Goal: Information Seeking & Learning: Learn about a topic

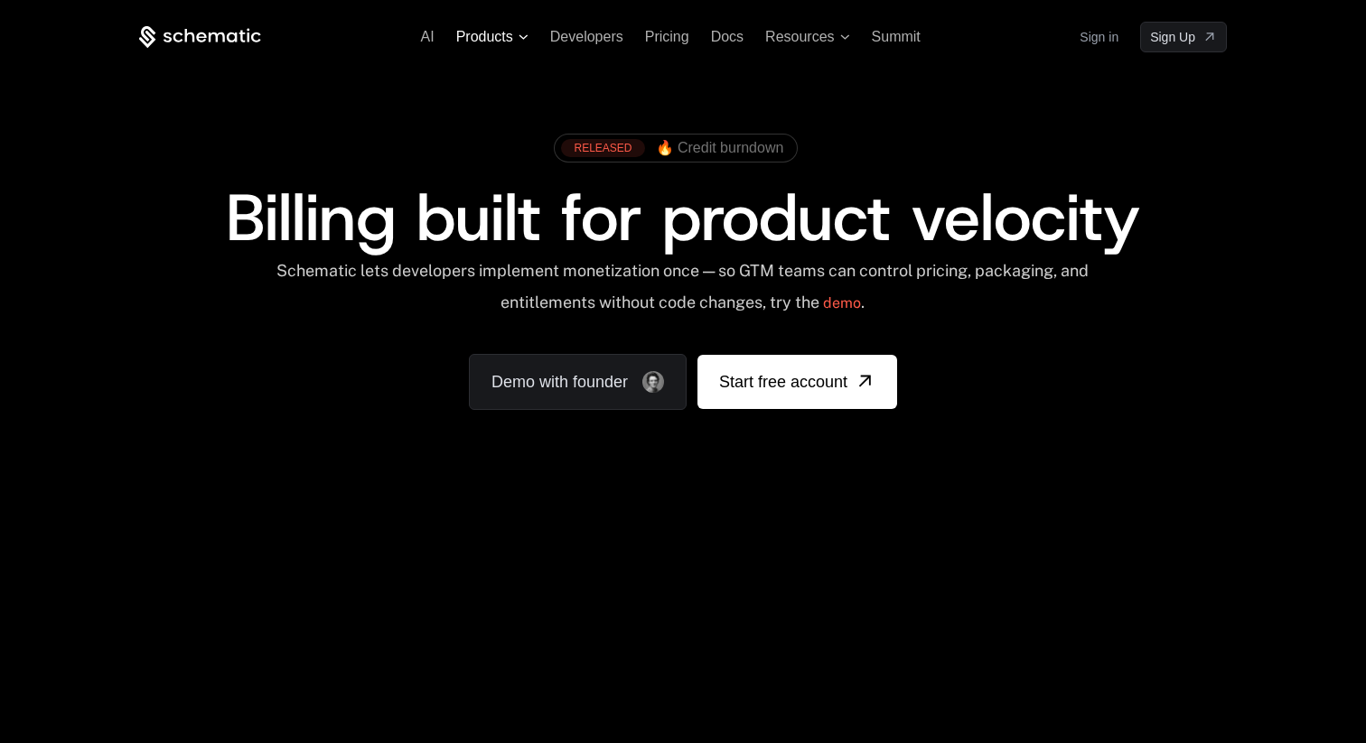
click at [511, 40] on span "Products" at bounding box center [484, 37] width 57 height 16
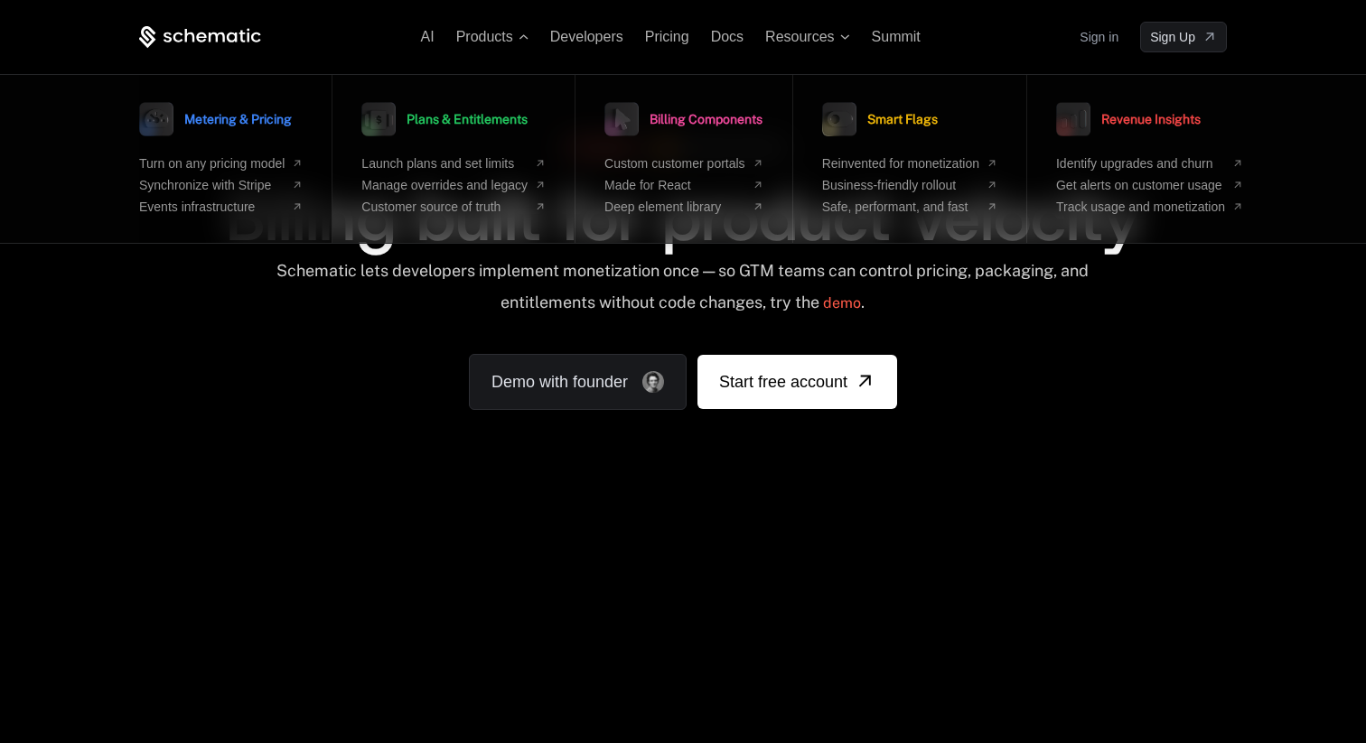
click at [220, 121] on span "Metering & Pricing" at bounding box center [237, 119] width 107 height 13
click at [650, 44] on span "Pricing" at bounding box center [667, 36] width 44 height 15
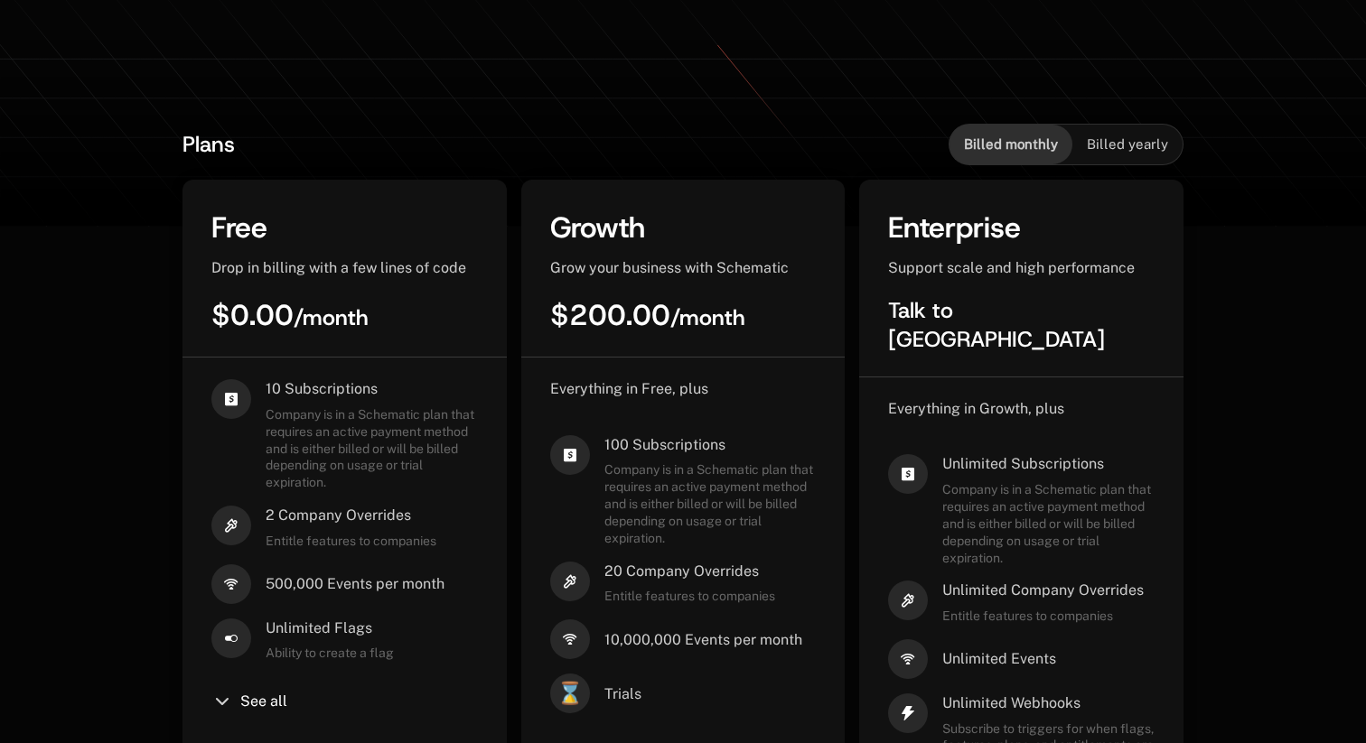
scroll to position [540, 0]
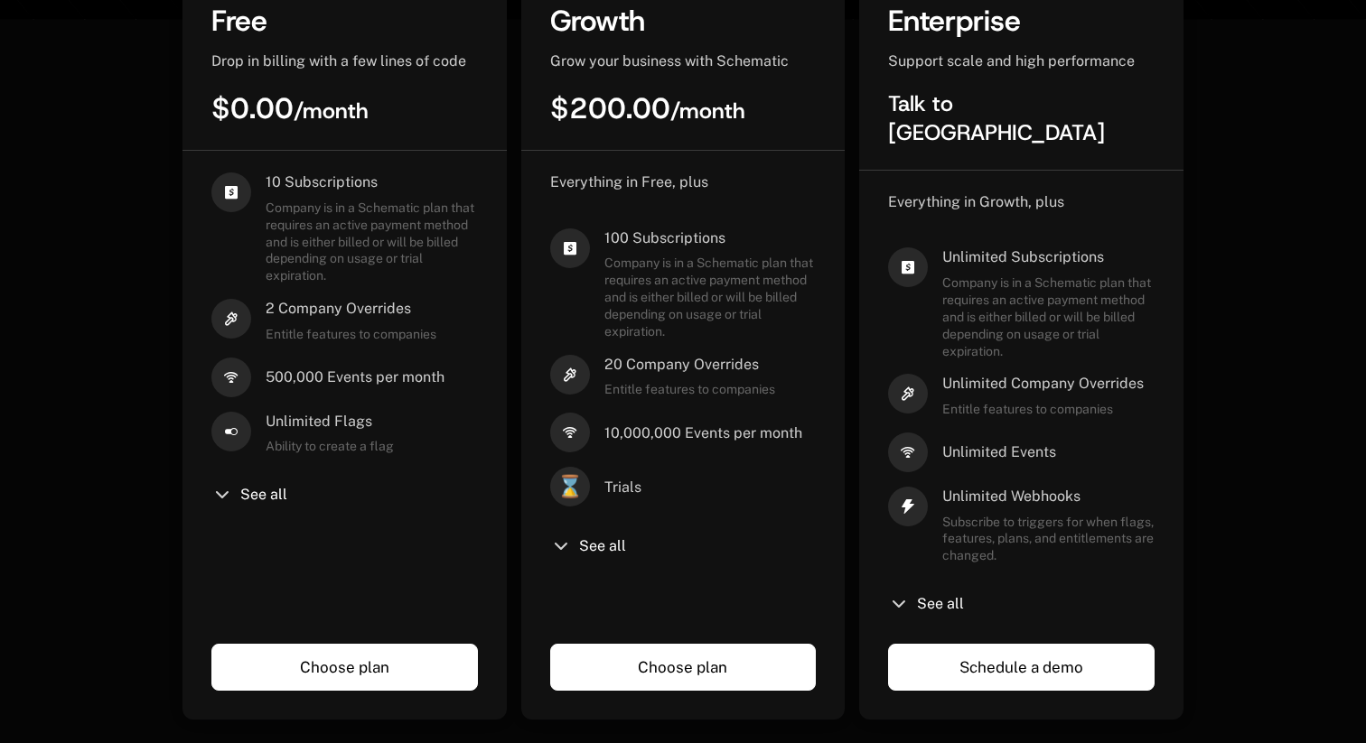
click at [594, 557] on div "See all" at bounding box center [683, 547] width 266 height 22
click at [593, 548] on span "See all" at bounding box center [602, 546] width 47 height 14
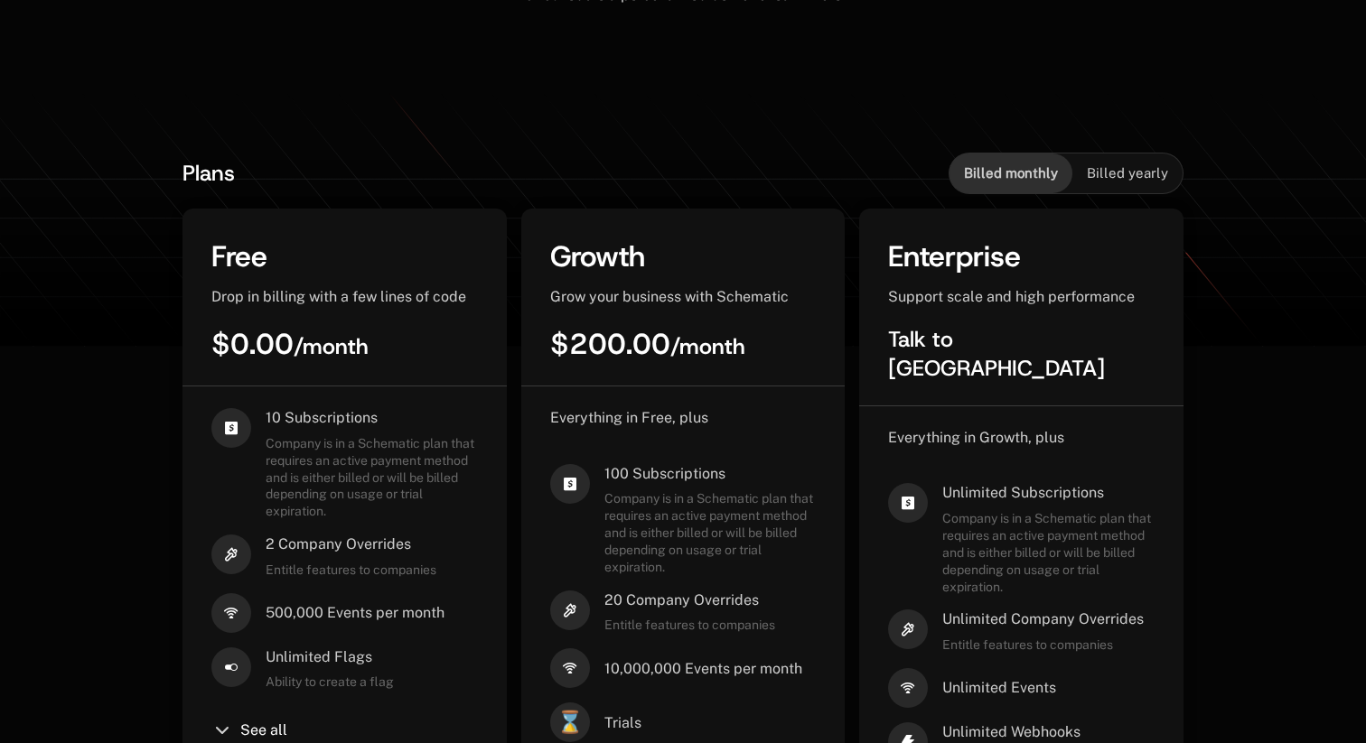
scroll to position [0, 0]
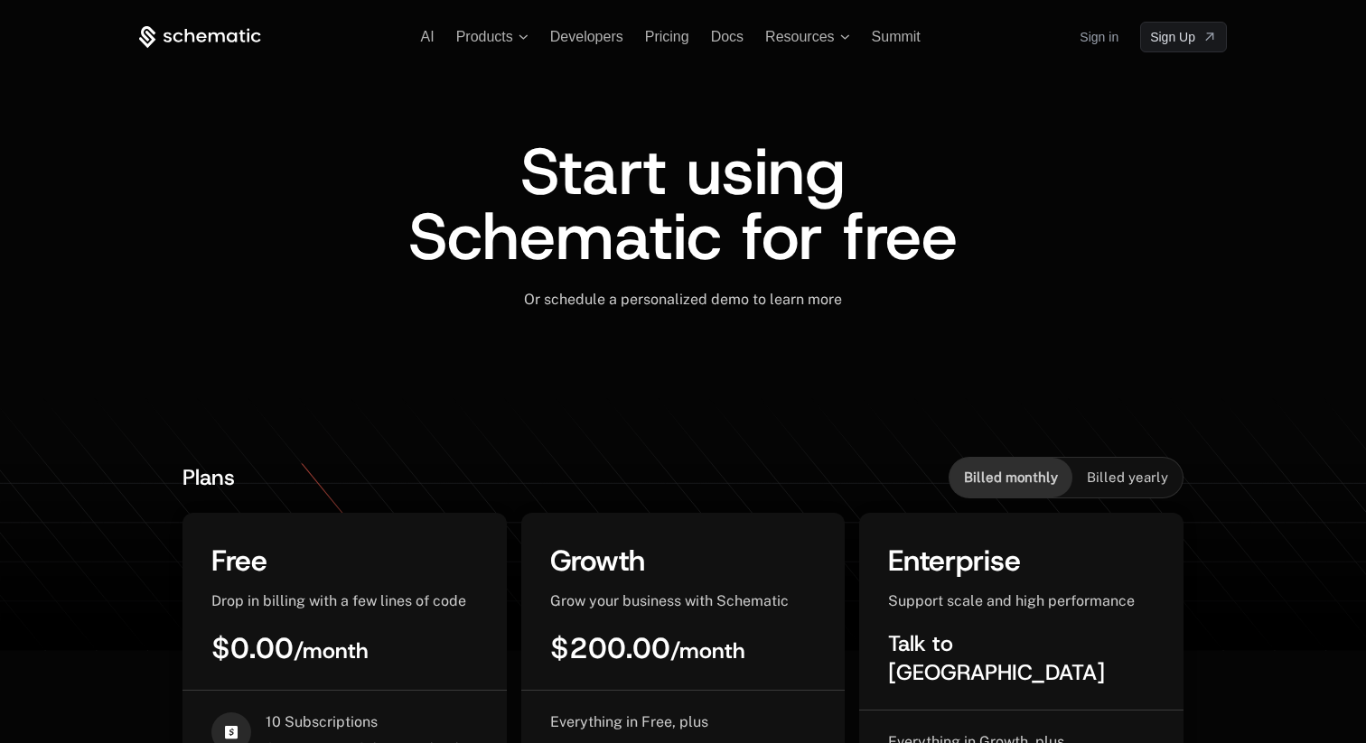
click at [1091, 36] on link "Sign in" at bounding box center [1098, 37] width 39 height 29
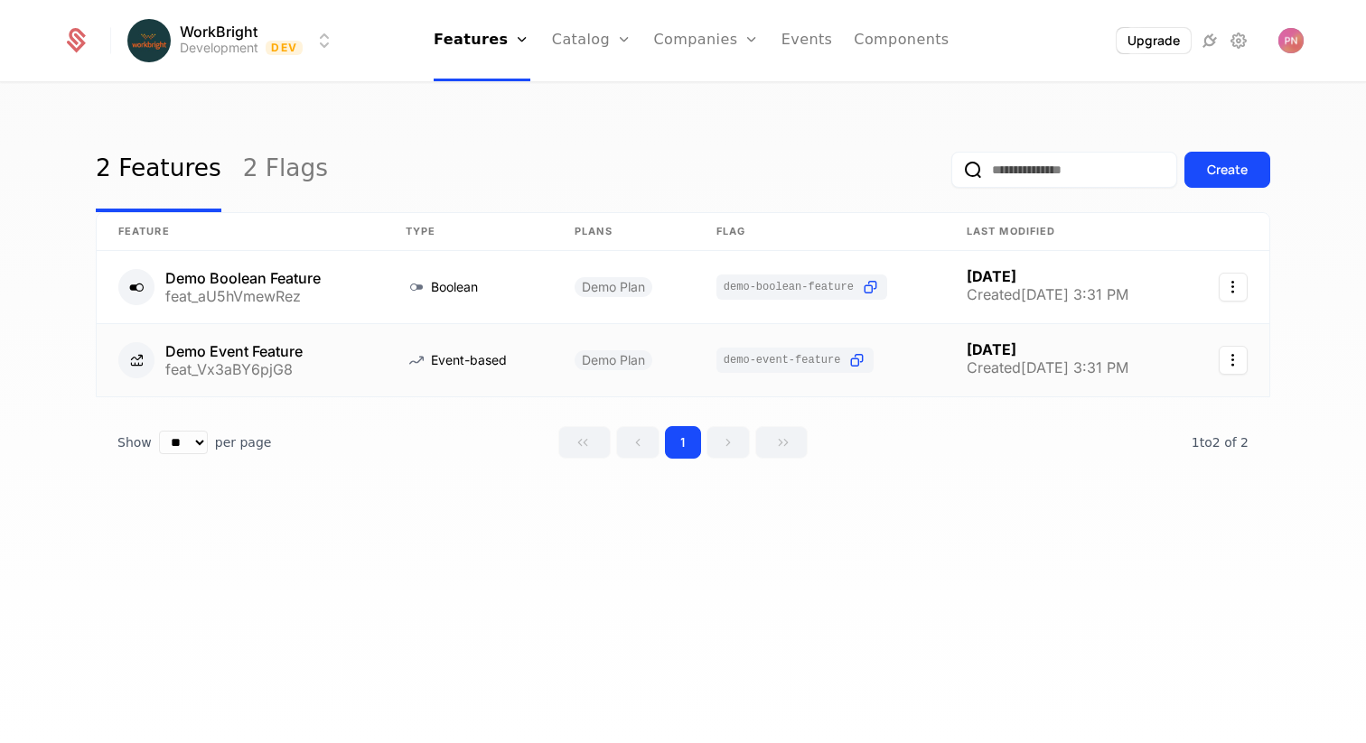
click at [317, 341] on link at bounding box center [240, 360] width 287 height 72
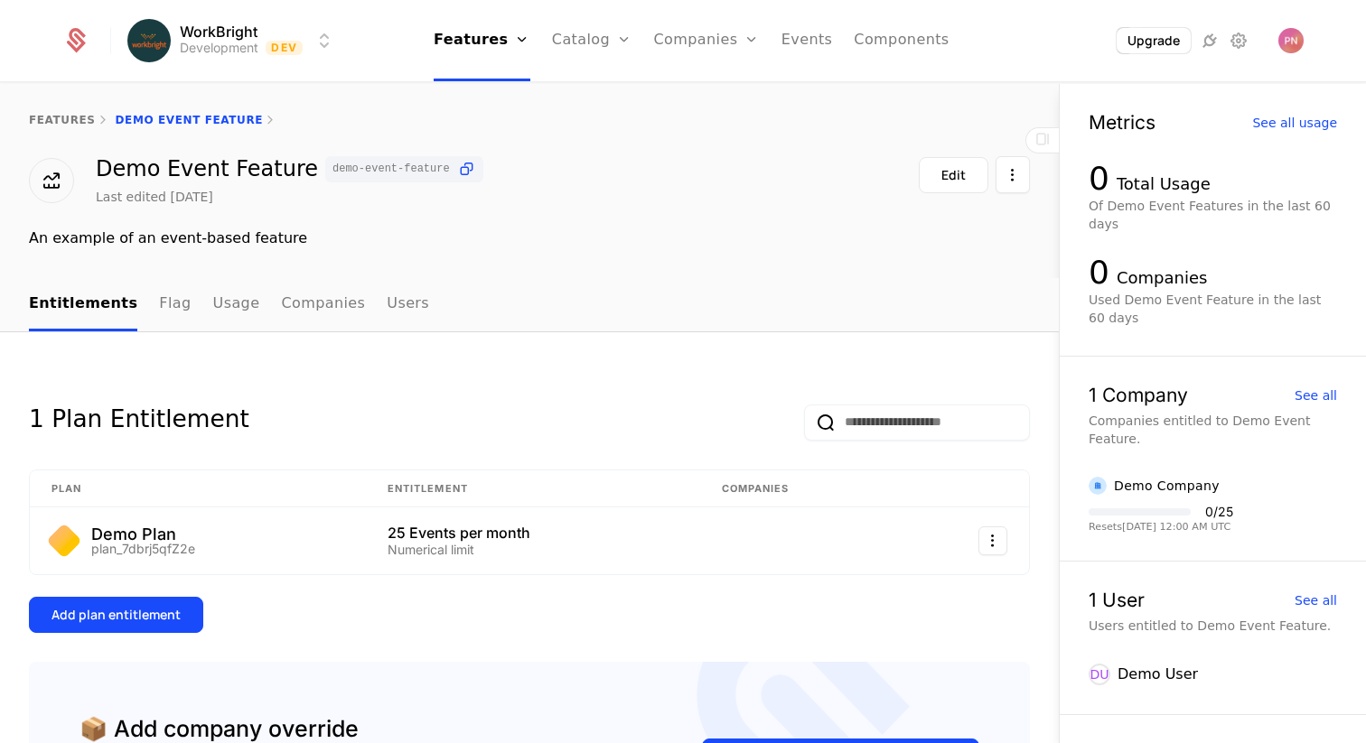
click at [312, 323] on link "Companies" at bounding box center [323, 304] width 84 height 53
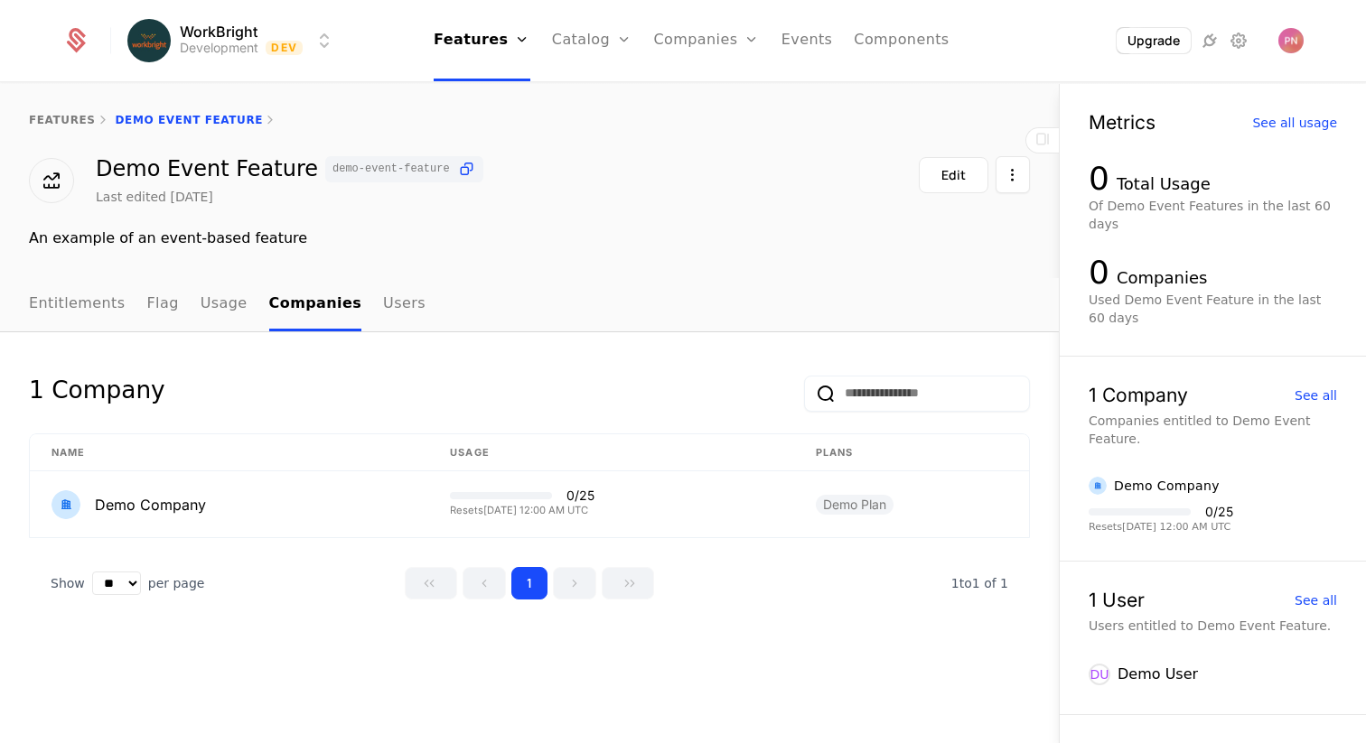
click at [223, 304] on link "Usage" at bounding box center [224, 304] width 47 height 53
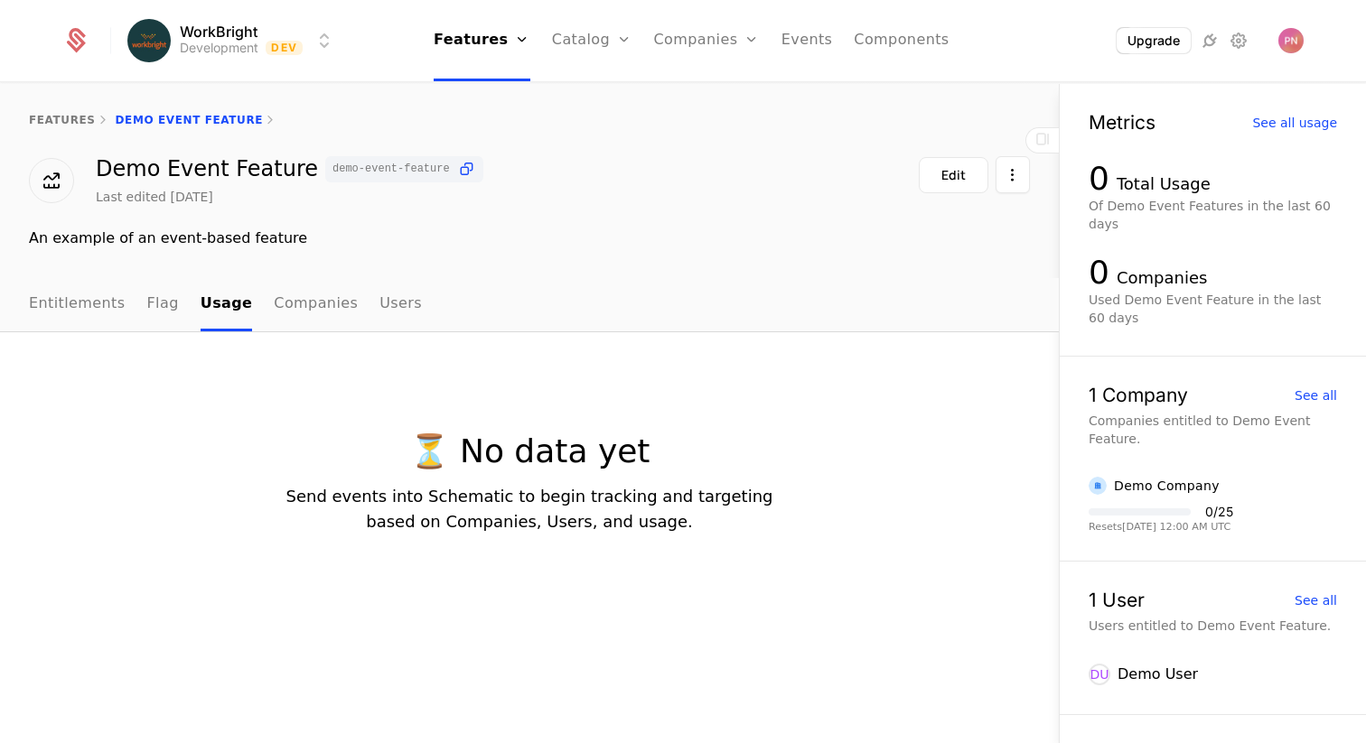
click at [160, 302] on link "Flag" at bounding box center [163, 304] width 32 height 53
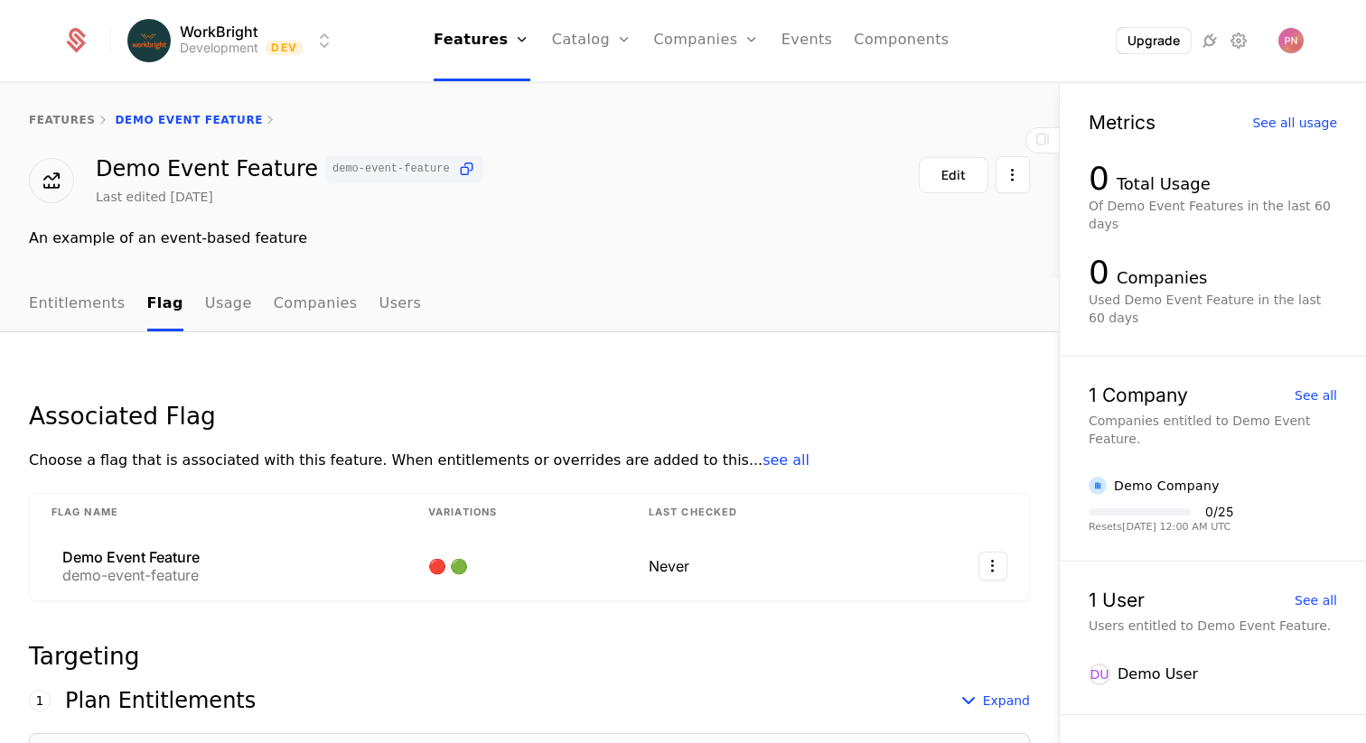
click at [280, 528] on th "Flag Name" at bounding box center [218, 513] width 377 height 38
click at [255, 574] on div "Demo Event Feature demo-event-feature" at bounding box center [217, 566] width 333 height 33
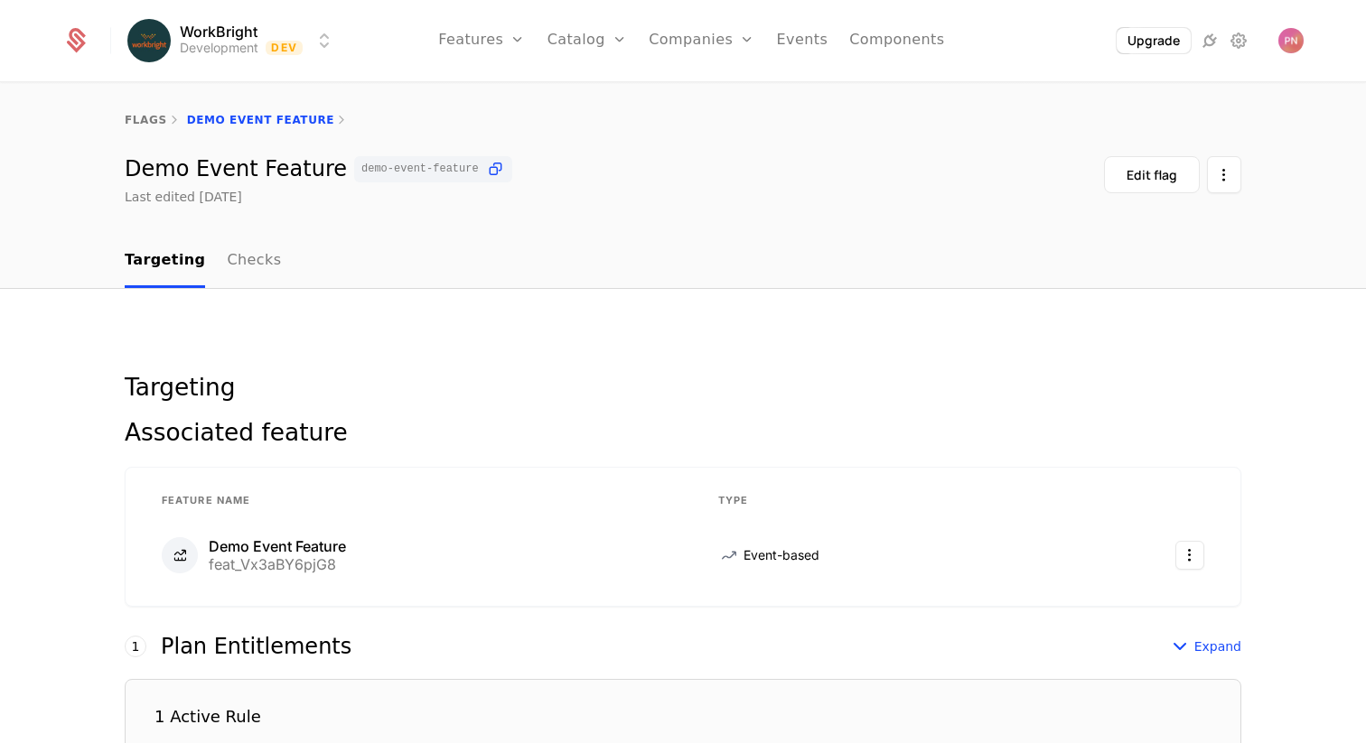
click at [145, 117] on link "flags" at bounding box center [146, 120] width 42 height 13
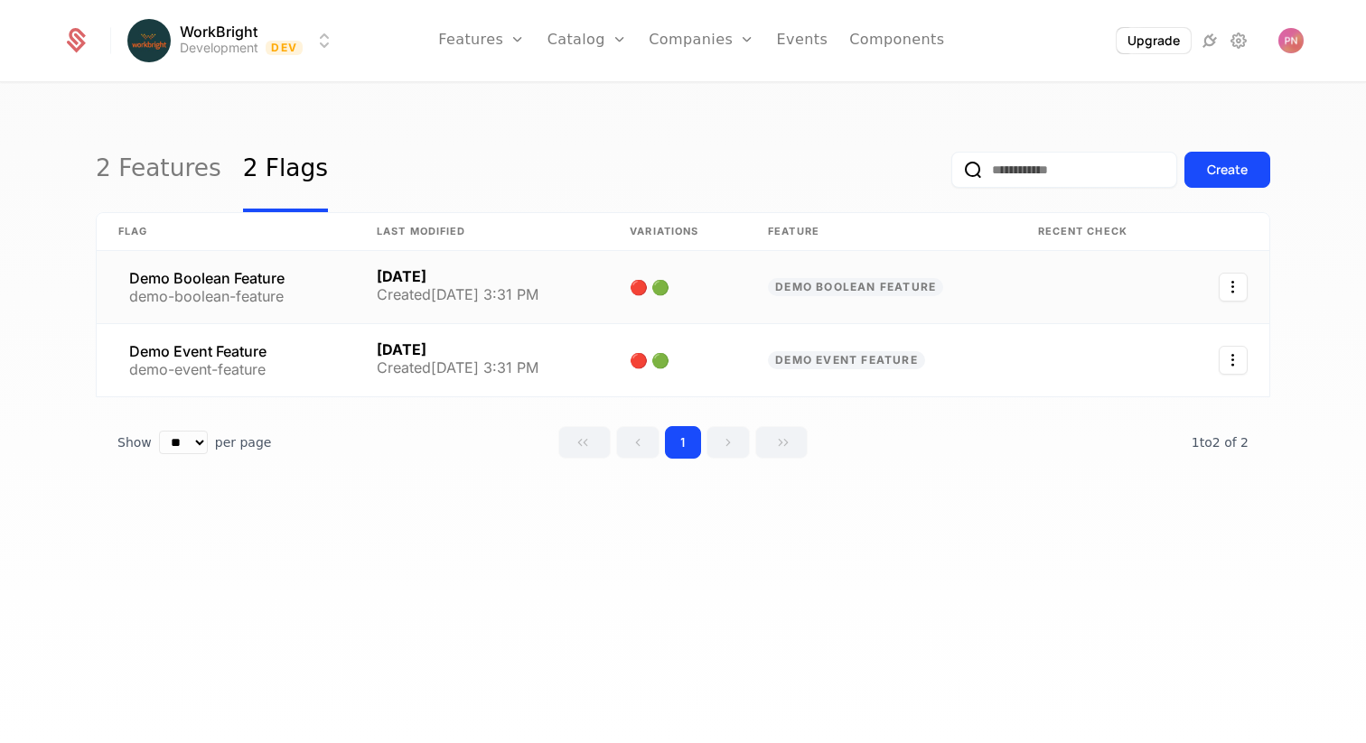
click at [182, 264] on link at bounding box center [226, 287] width 258 height 72
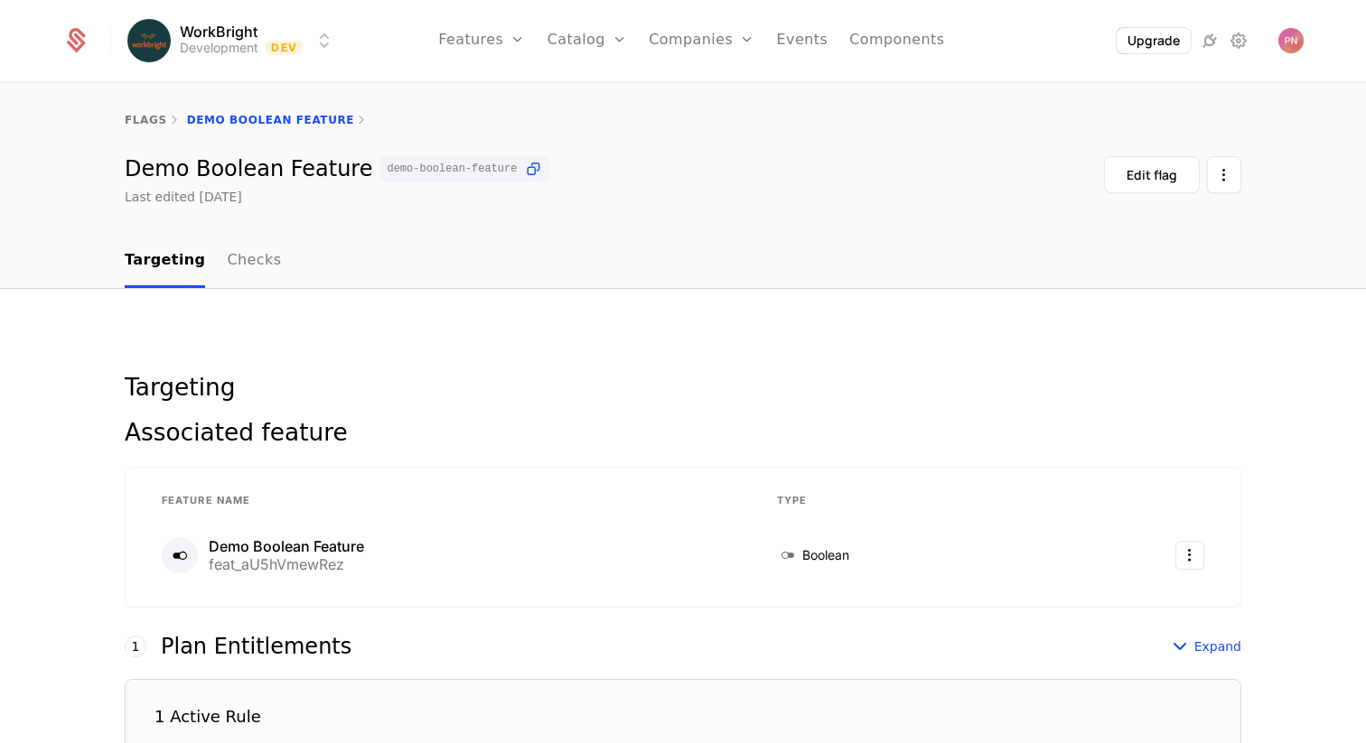
click at [275, 268] on nav "Targeting Checks" at bounding box center [683, 261] width 1116 height 53
click at [260, 262] on link "Checks" at bounding box center [254, 261] width 54 height 53
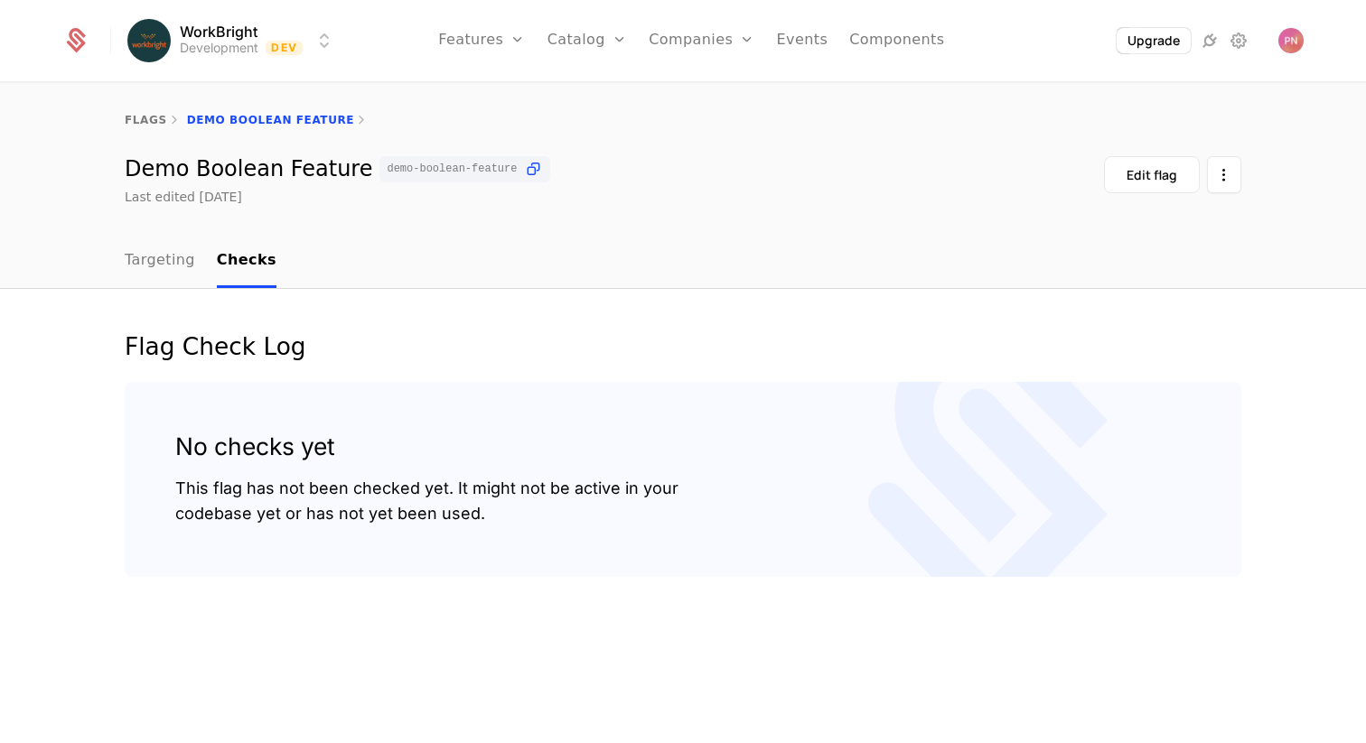
click at [488, 48] on link "Features" at bounding box center [481, 40] width 87 height 81
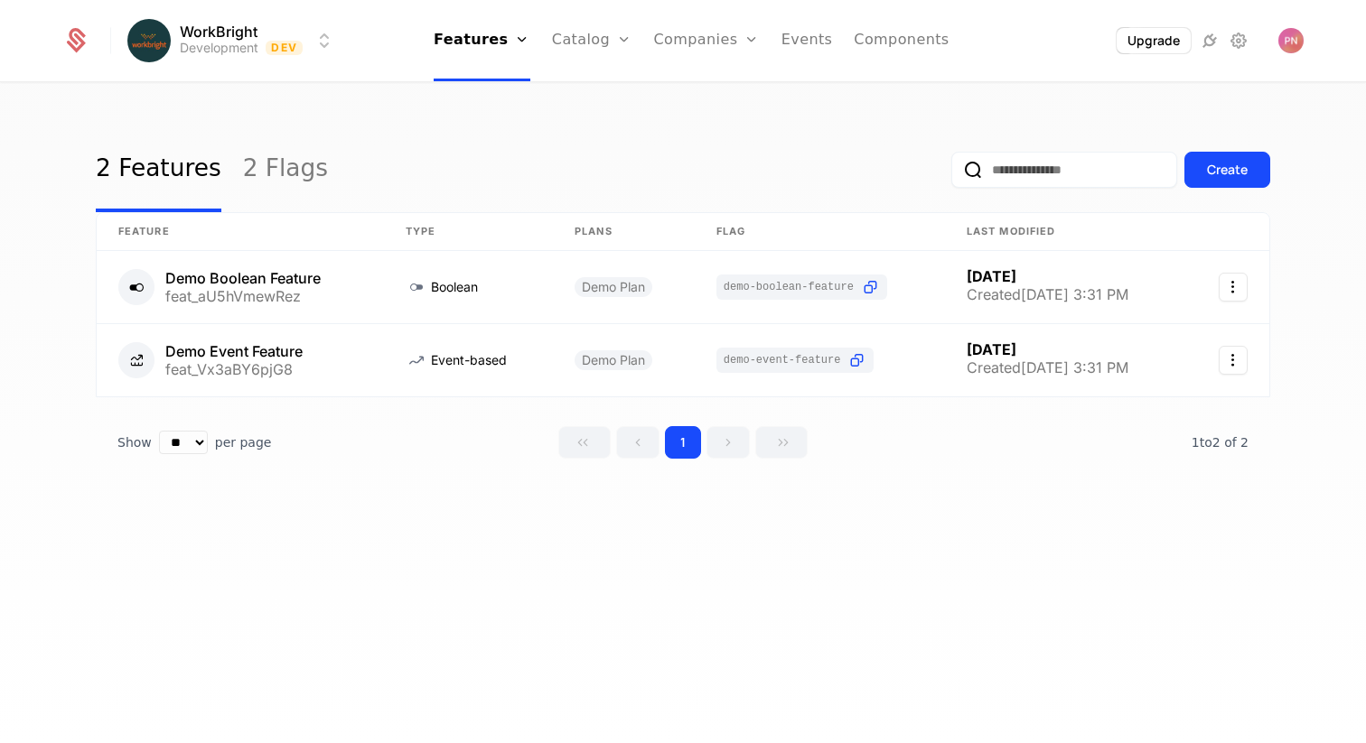
click at [477, 88] on link "Features" at bounding box center [496, 88] width 83 height 14
click at [499, 94] on link "Features" at bounding box center [496, 88] width 83 height 14
click at [1213, 177] on div "Create" at bounding box center [1227, 170] width 41 height 18
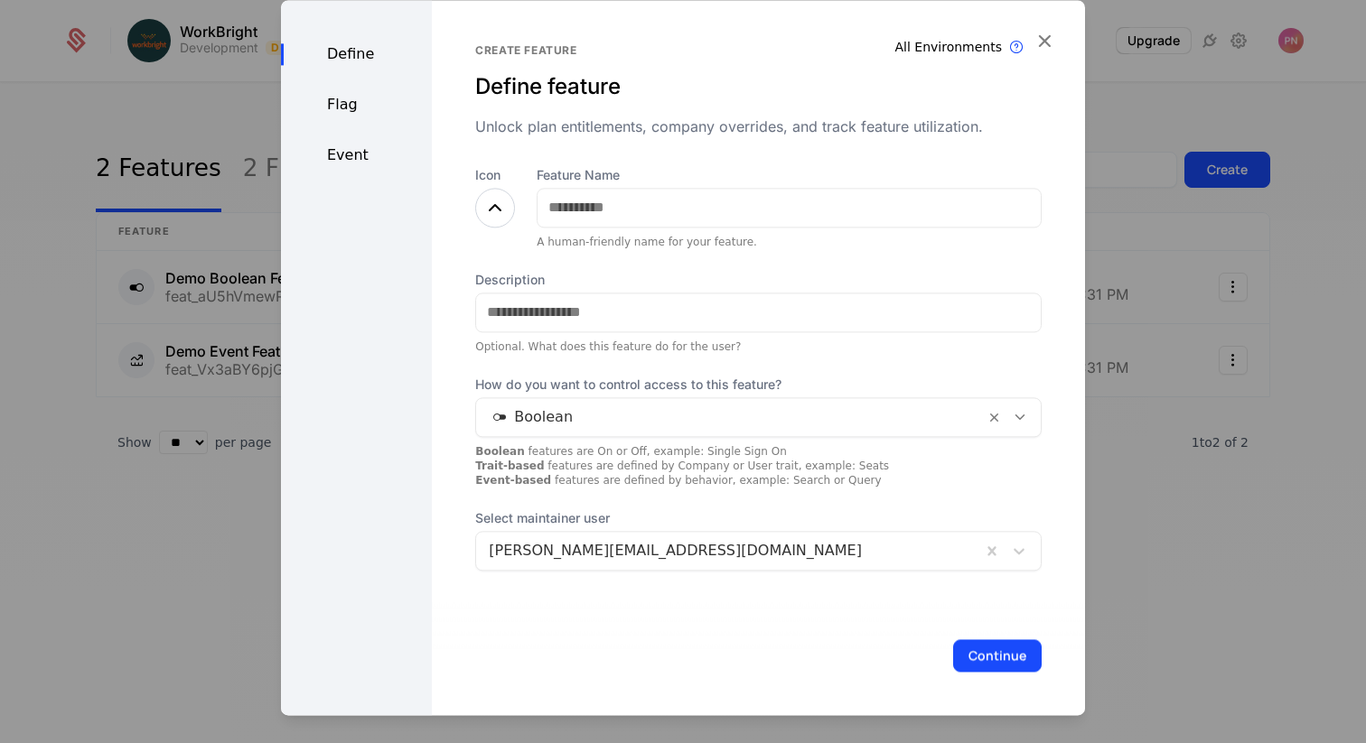
click at [385, 115] on div "Flag" at bounding box center [356, 105] width 151 height 22
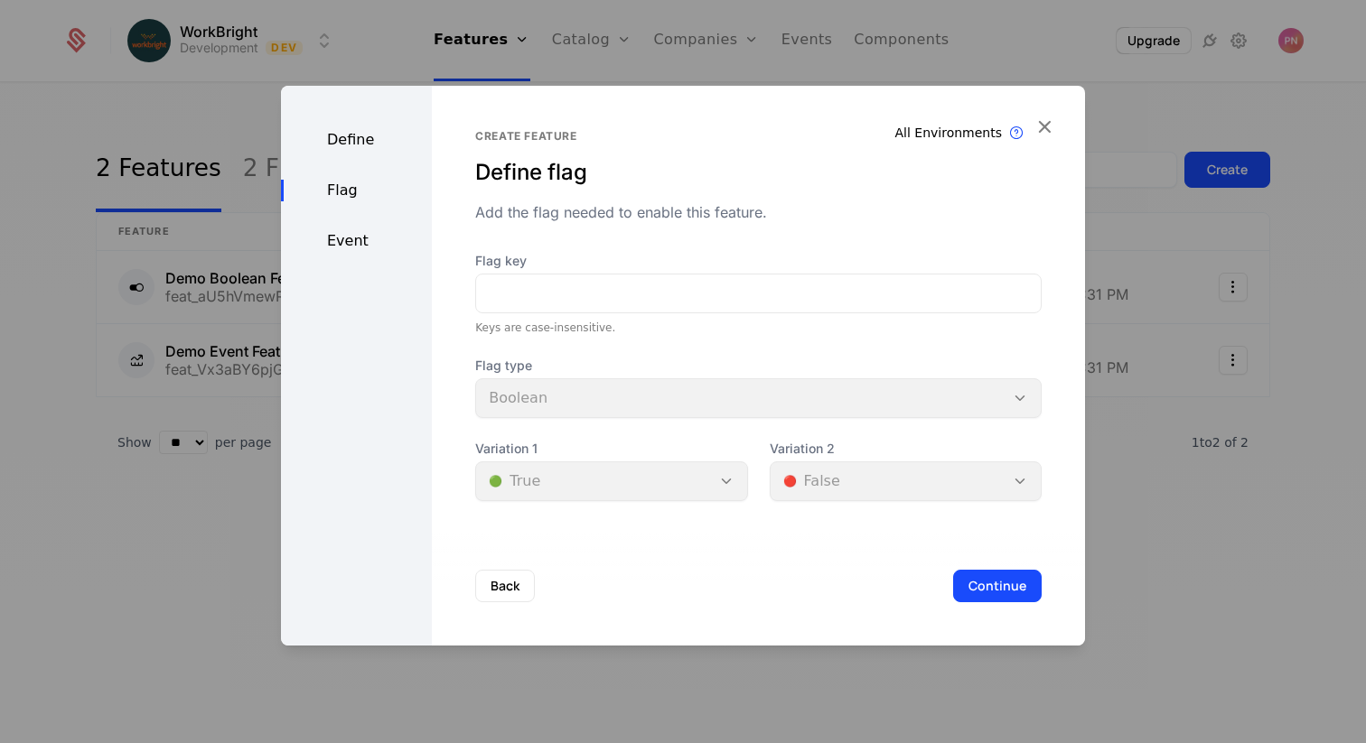
click at [378, 232] on div "Event" at bounding box center [356, 241] width 151 height 22
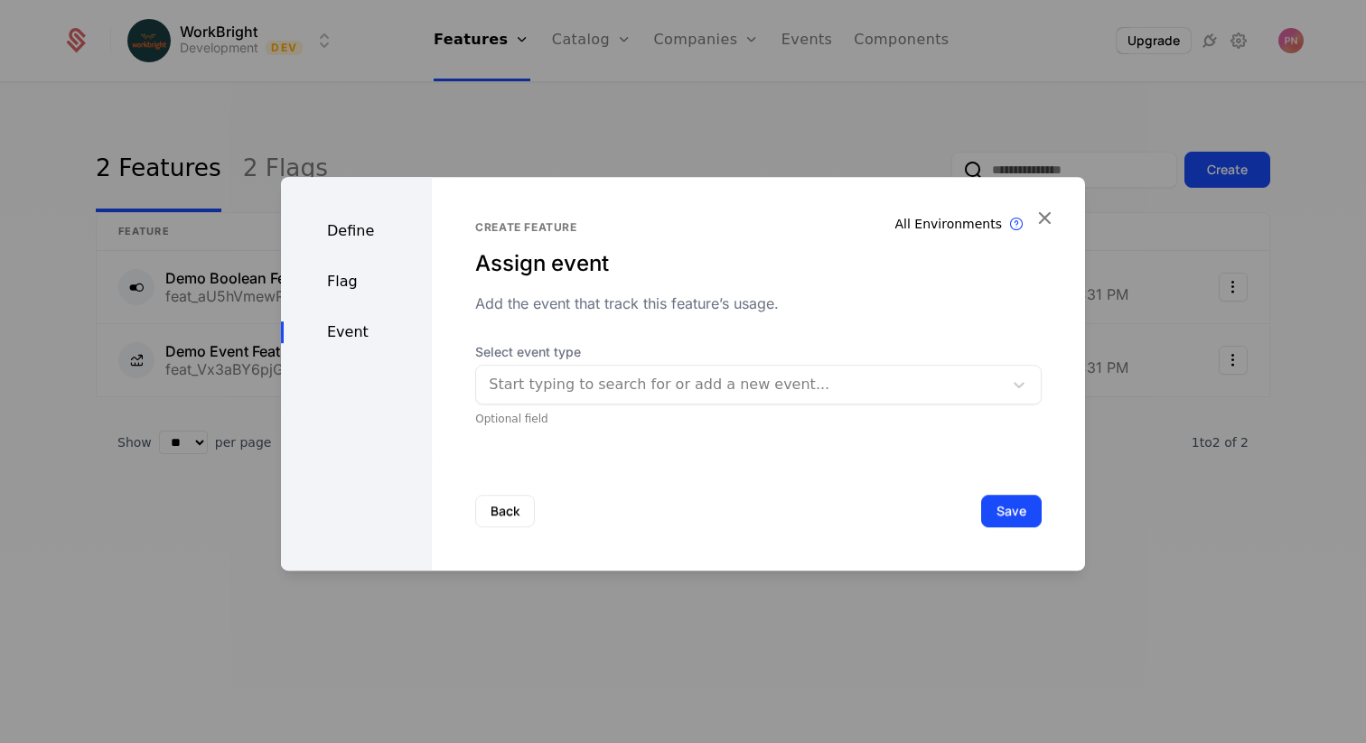
click at [375, 257] on div "Define Flag Event" at bounding box center [356, 374] width 151 height 394
click at [351, 278] on div "Flag" at bounding box center [356, 282] width 151 height 22
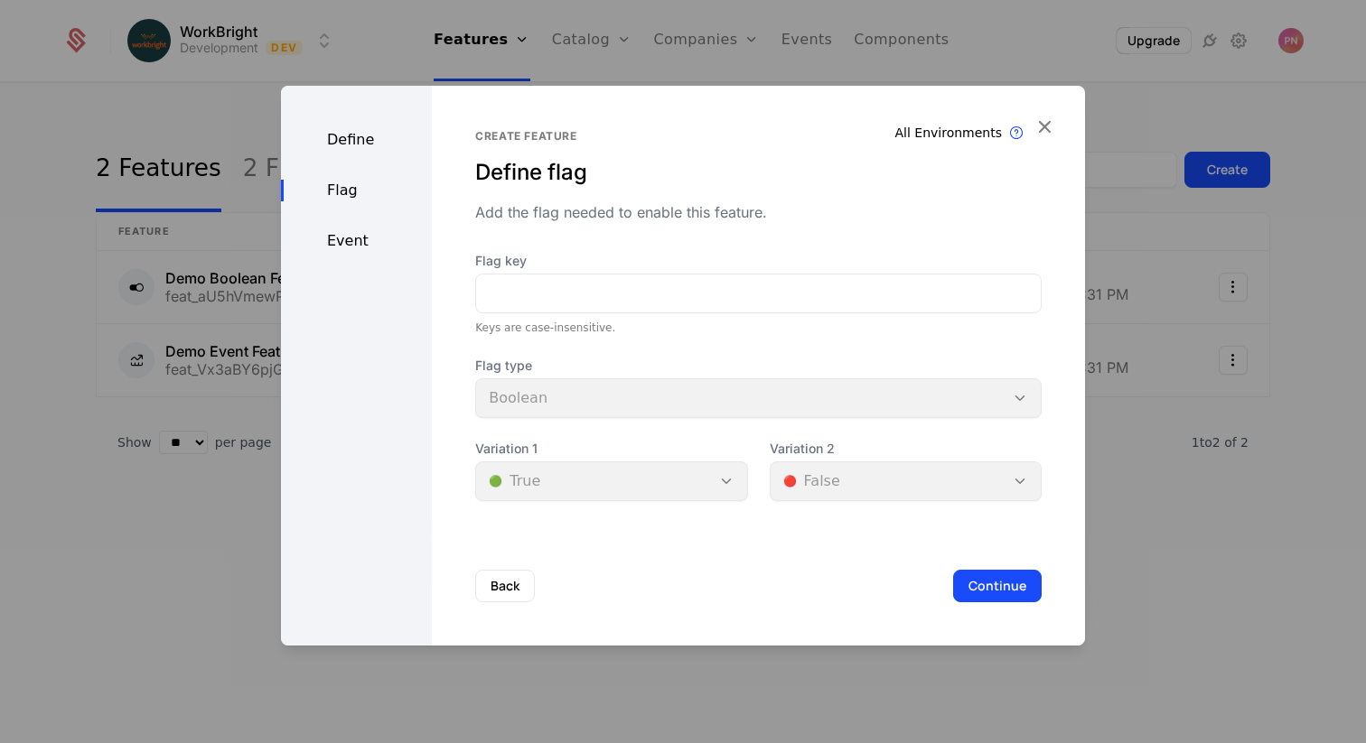
click at [1051, 121] on icon "button" at bounding box center [1043, 126] width 23 height 23
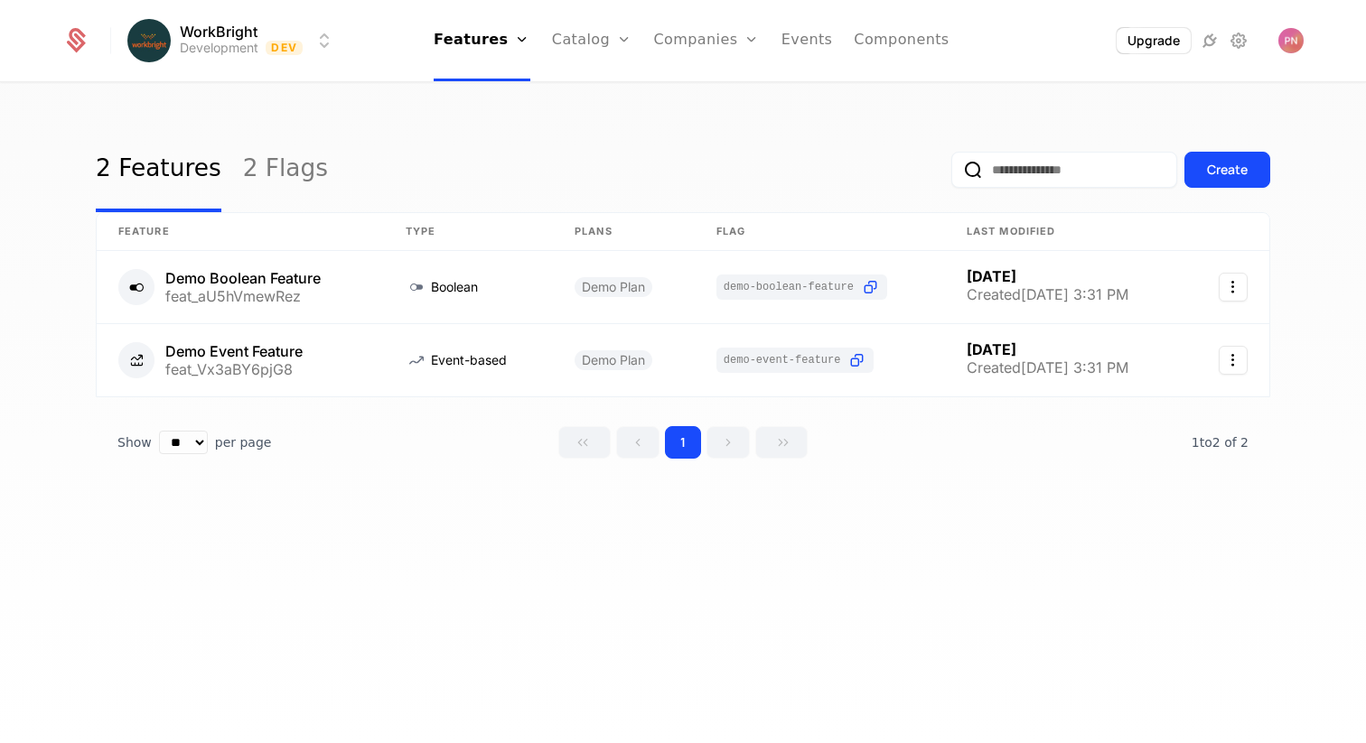
click at [721, 42] on link "Companies" at bounding box center [707, 40] width 106 height 81
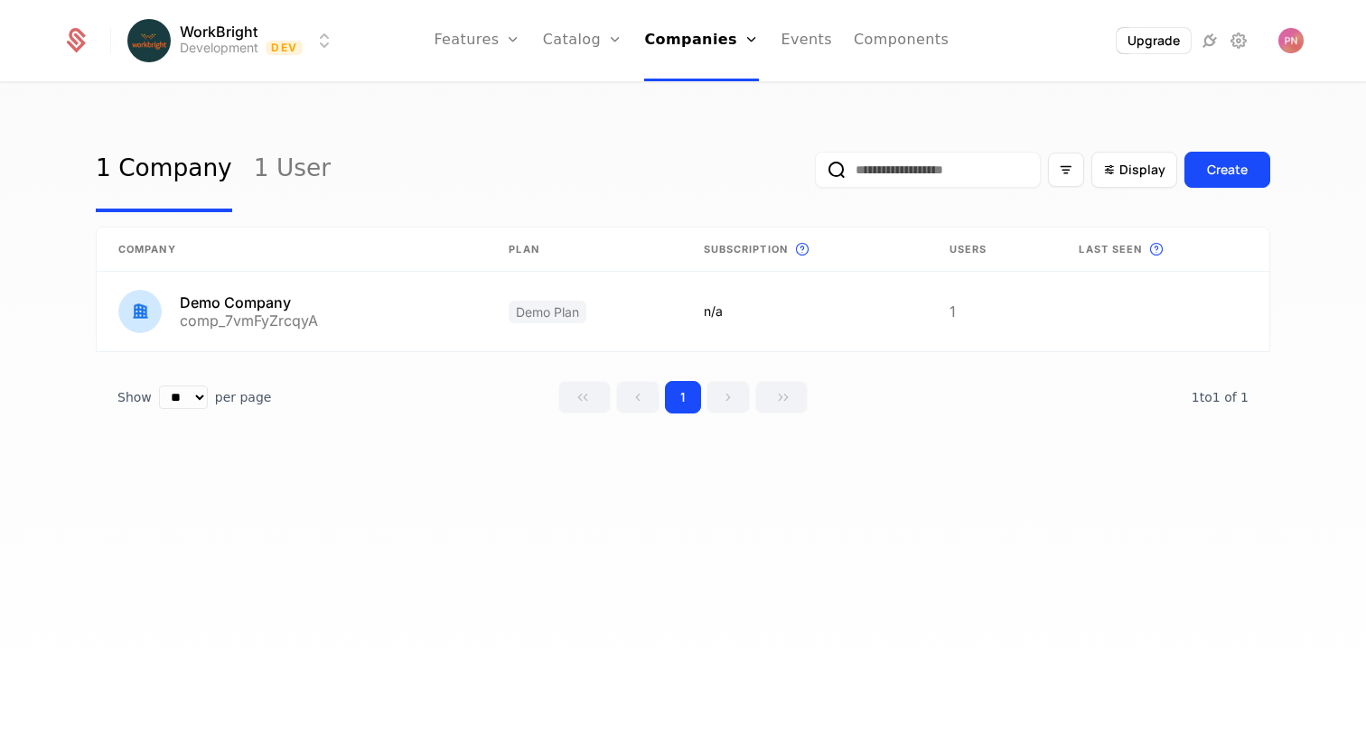
click at [803, 40] on link "Events" at bounding box center [805, 40] width 51 height 81
